Goal: Task Accomplishment & Management: Manage account settings

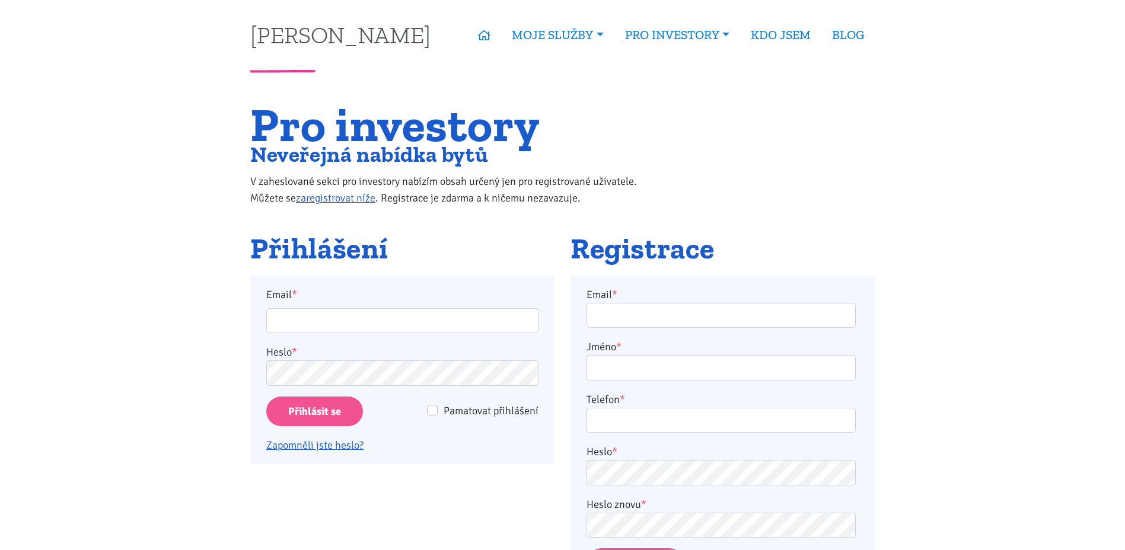
type input "jarek.palka@post.cz"
click at [266, 397] on input "Přihlásit se" at bounding box center [314, 412] width 97 height 30
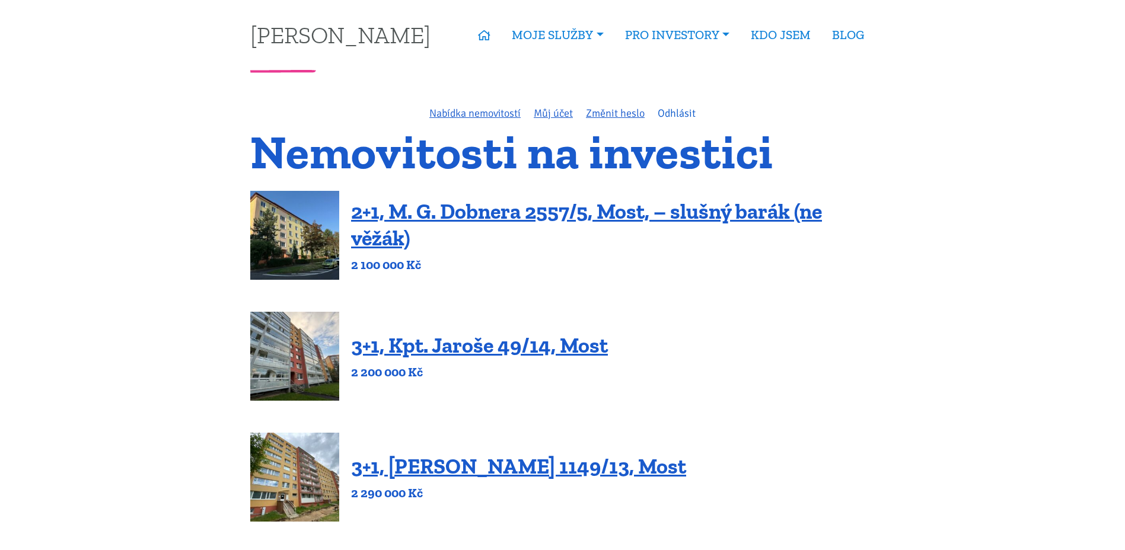
click at [674, 112] on link "Odhlásit" at bounding box center [677, 113] width 38 height 13
